Goal: Transaction & Acquisition: Purchase product/service

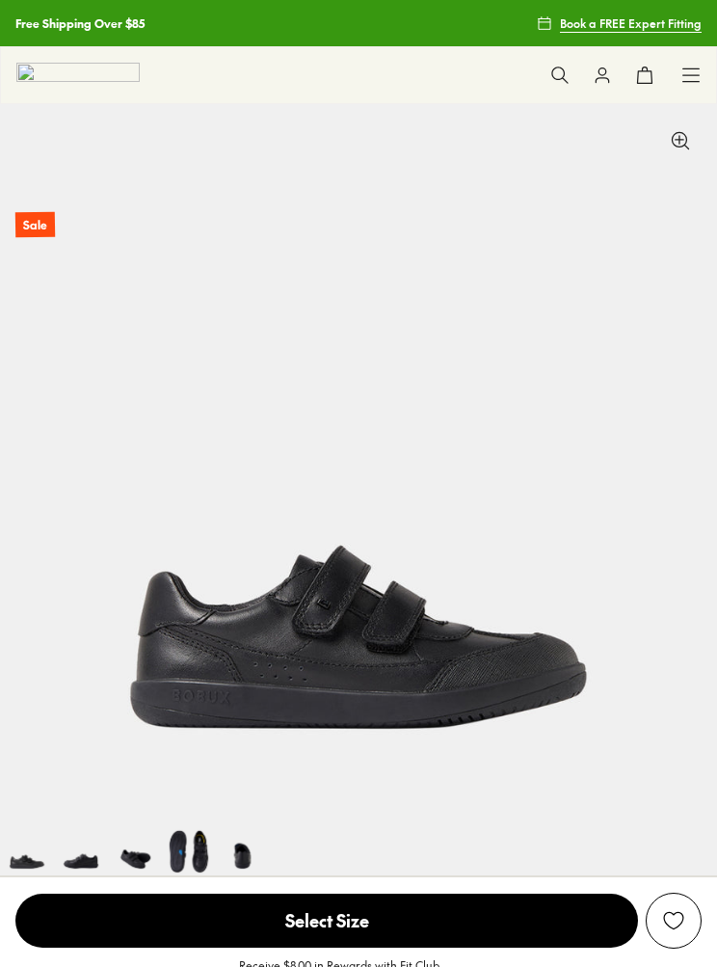
select select "*"
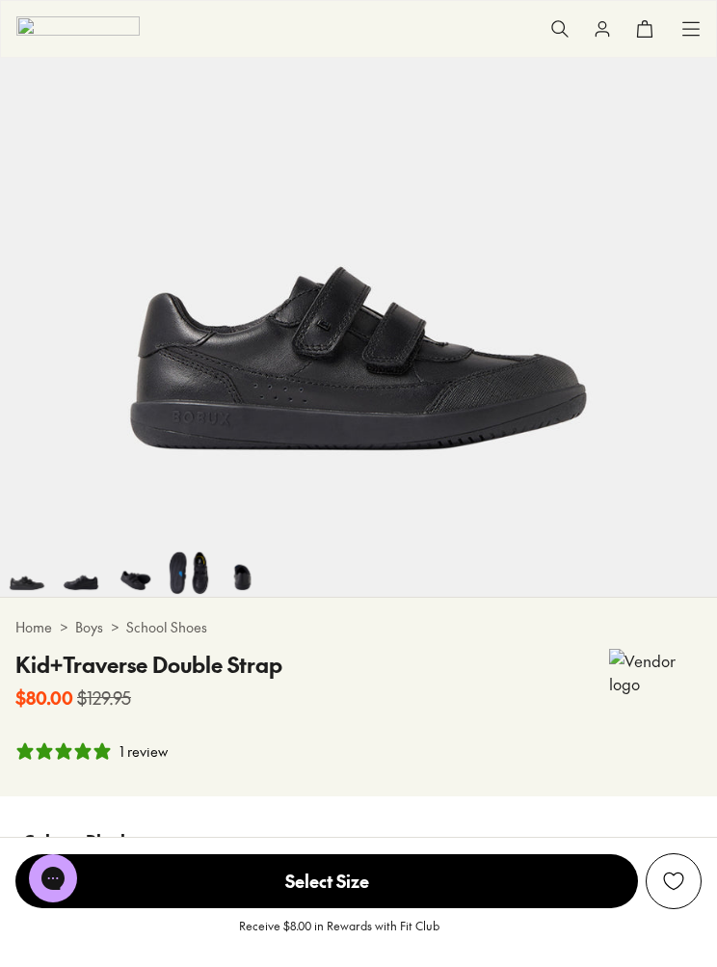
scroll to position [280, 0]
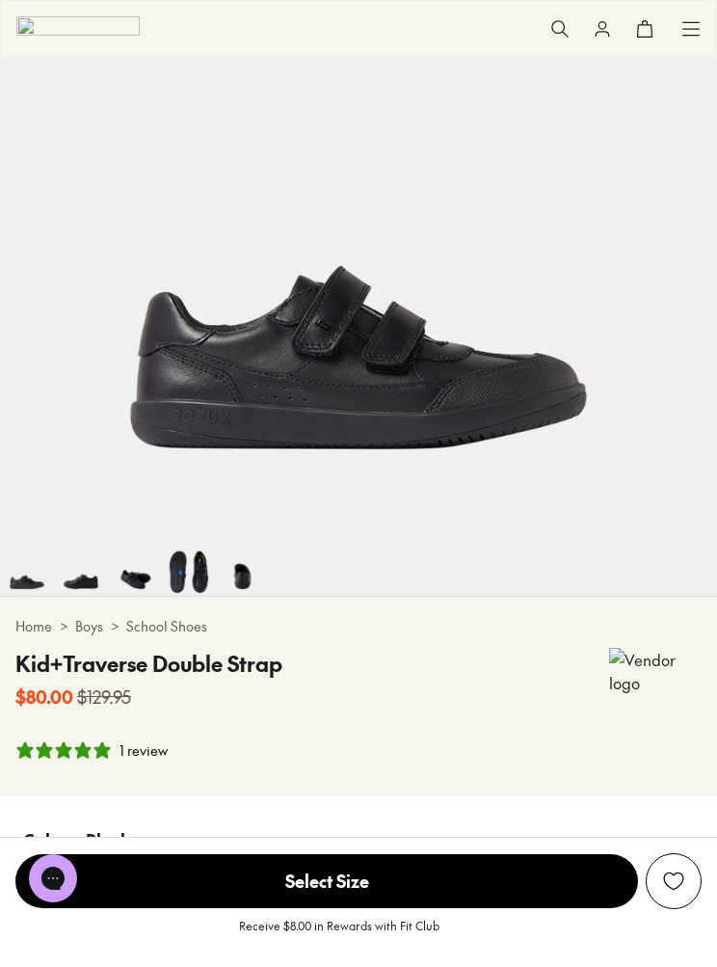
click at [186, 574] on img at bounding box center [189, 569] width 54 height 54
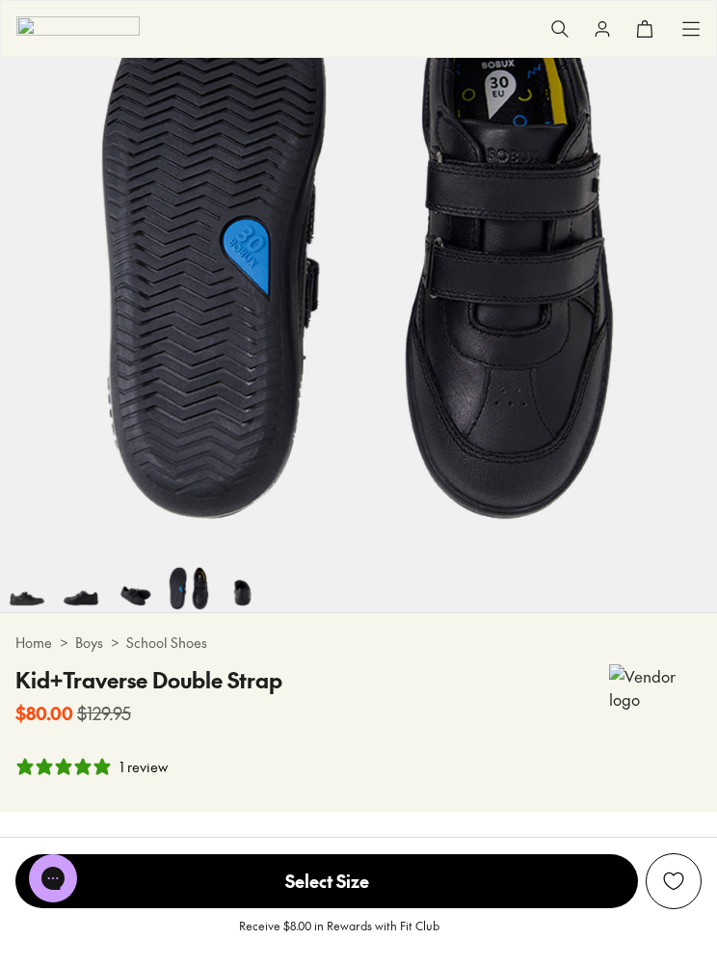
scroll to position [266, 0]
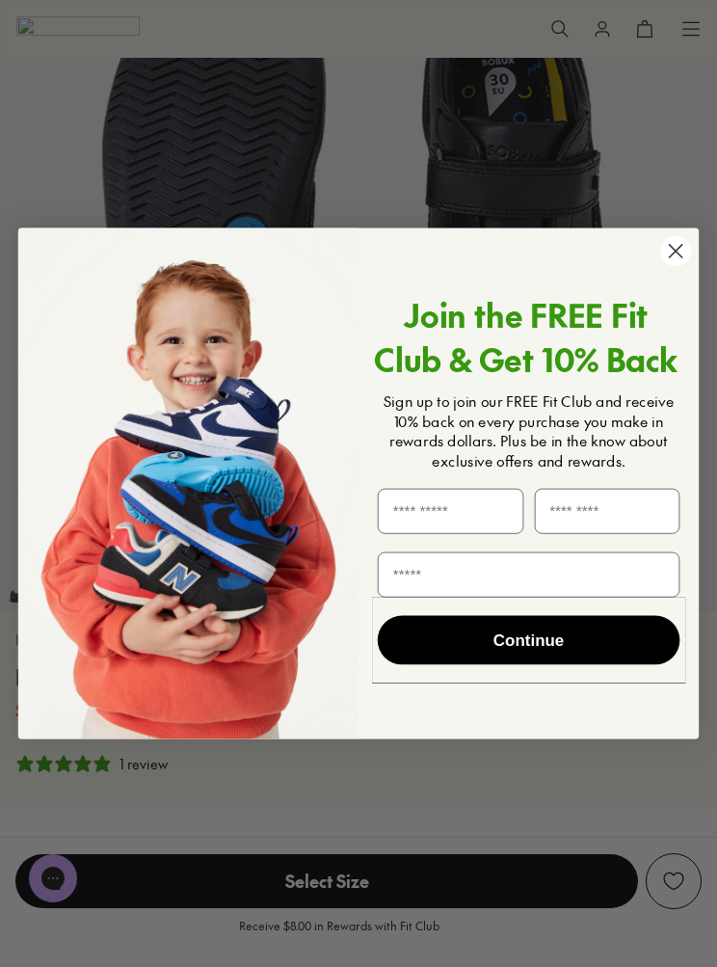
click at [690, 267] on icon "Close dialog" at bounding box center [676, 251] width 32 height 32
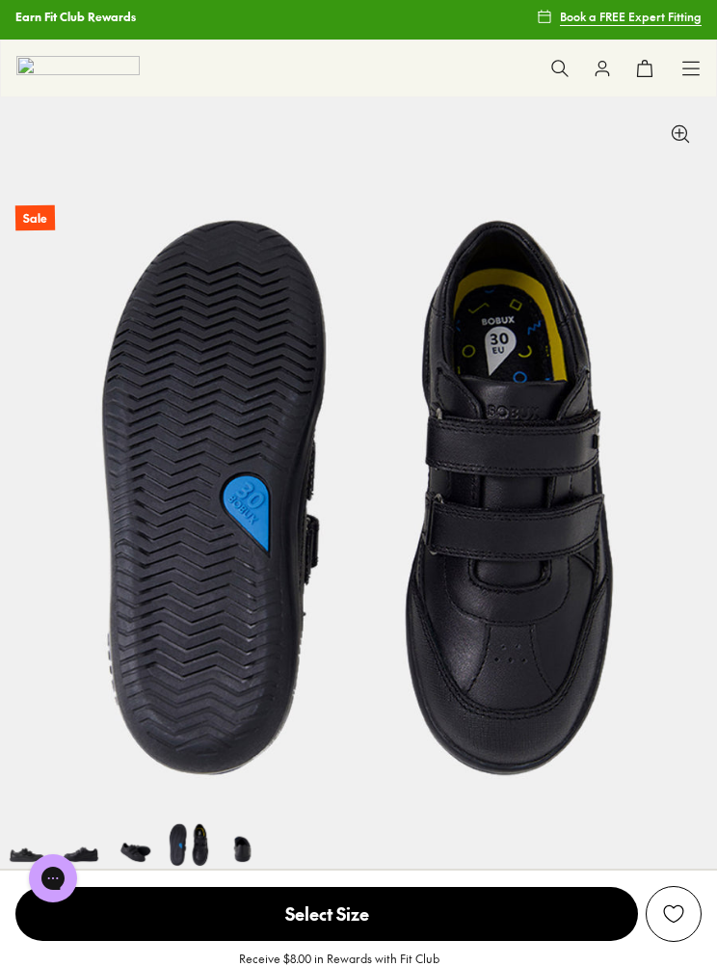
scroll to position [0, 0]
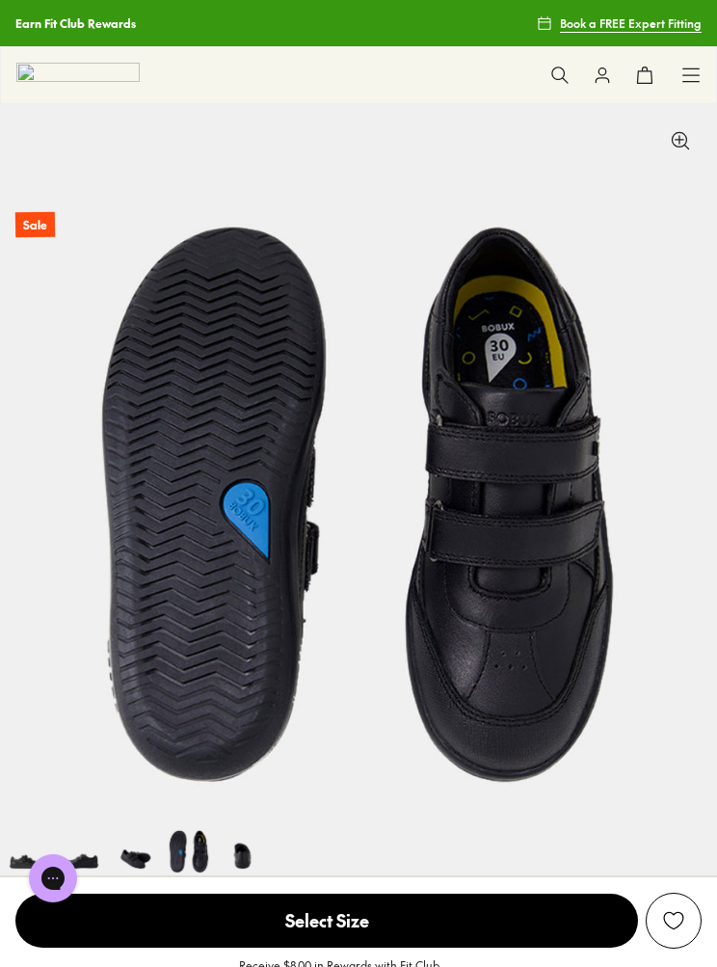
scroll to position [280, 0]
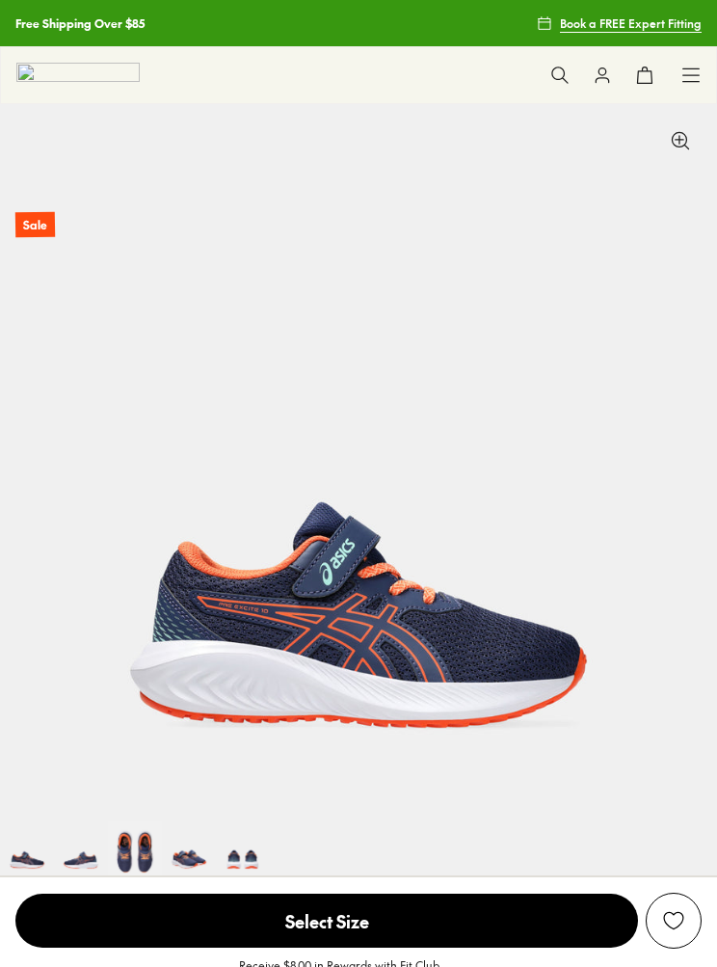
select select "*"
click at [562, 68] on use at bounding box center [559, 75] width 16 height 16
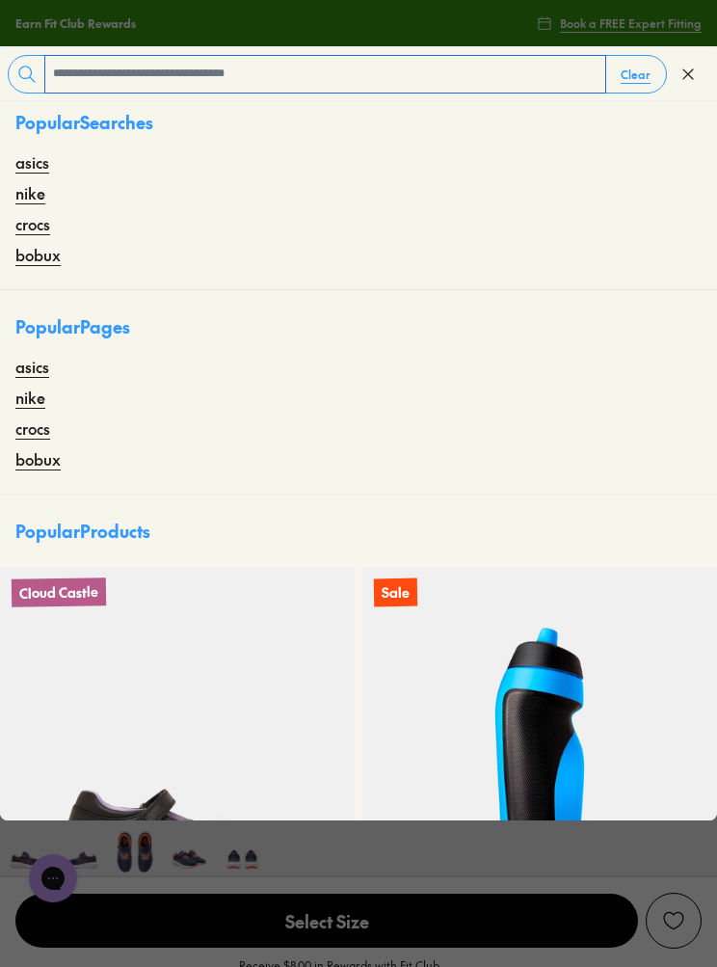
click at [90, 63] on input "text" at bounding box center [325, 74] width 560 height 37
type input "**********"
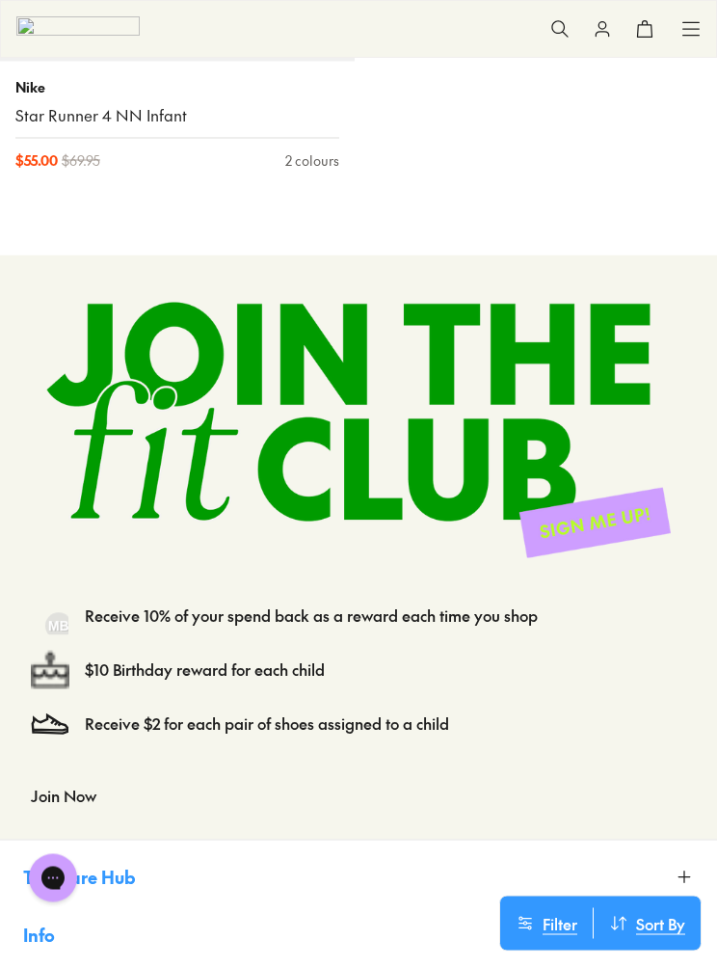
scroll to position [12664, 0]
